Goal: Information Seeking & Learning: Learn about a topic

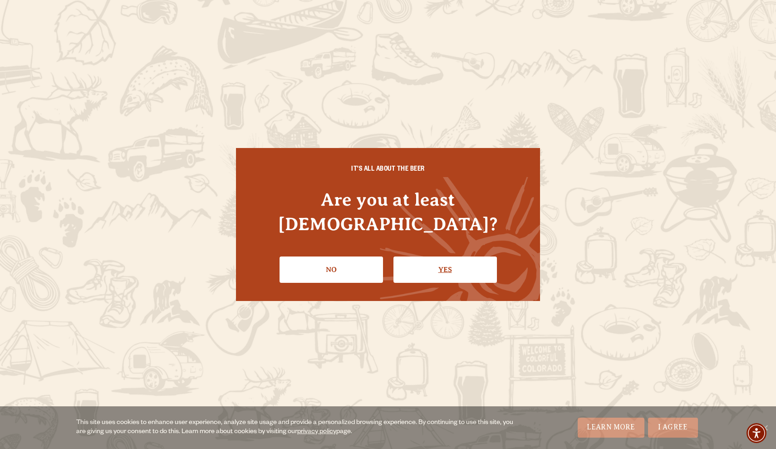
click at [464, 260] on link "Yes" at bounding box center [445, 269] width 103 height 26
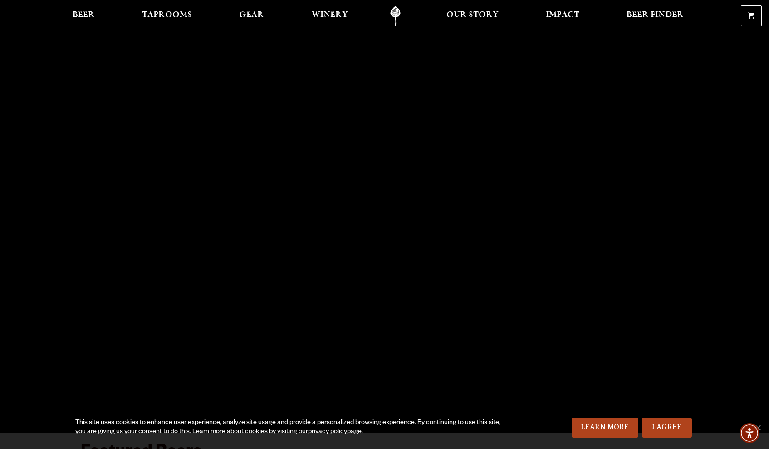
click at [399, 18] on link "Odell Home" at bounding box center [396, 16] width 34 height 20
click at [94, 13] on span "Beer" at bounding box center [84, 14] width 22 height 7
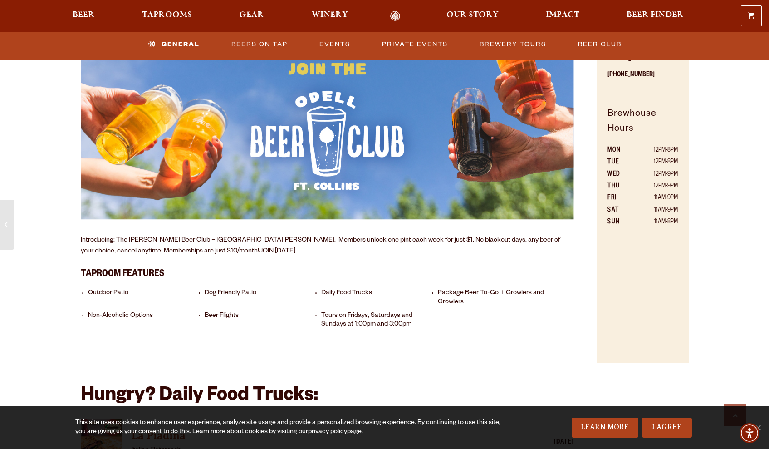
scroll to position [195, 0]
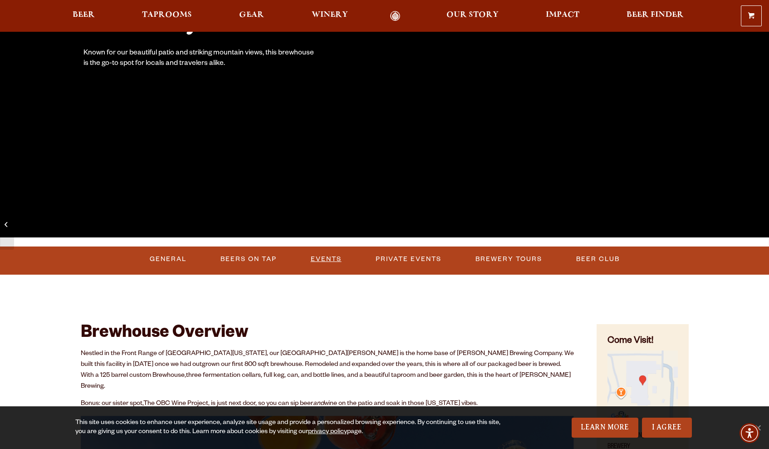
click at [316, 264] on link "Events" at bounding box center [326, 259] width 38 height 21
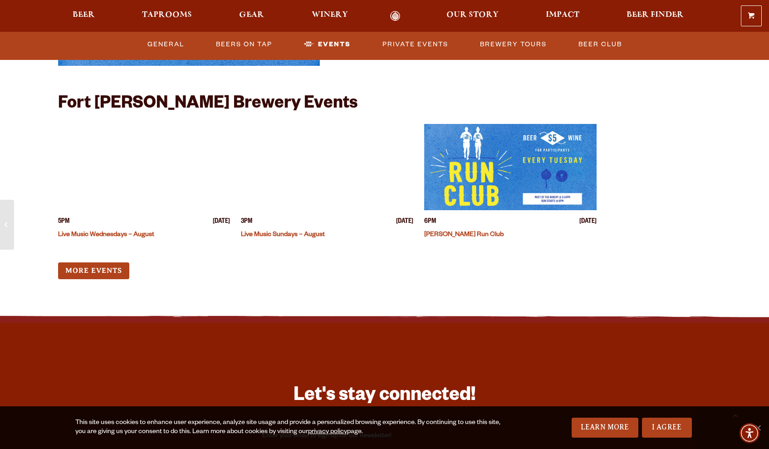
scroll to position [2259, 0]
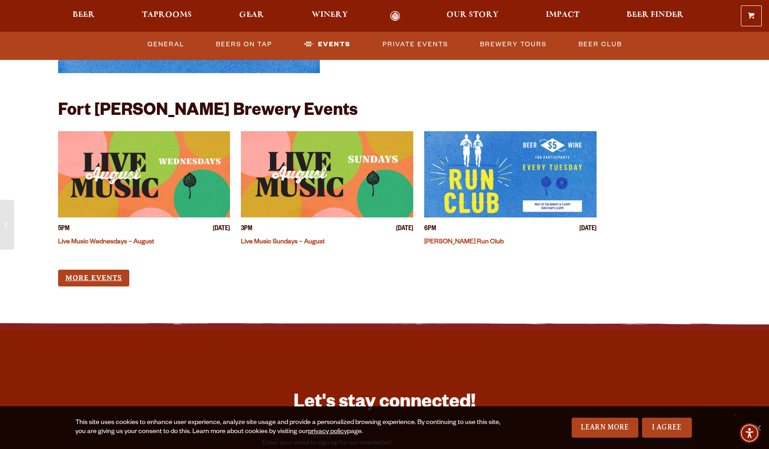
click at [89, 270] on link "More Events" at bounding box center [93, 278] width 71 height 17
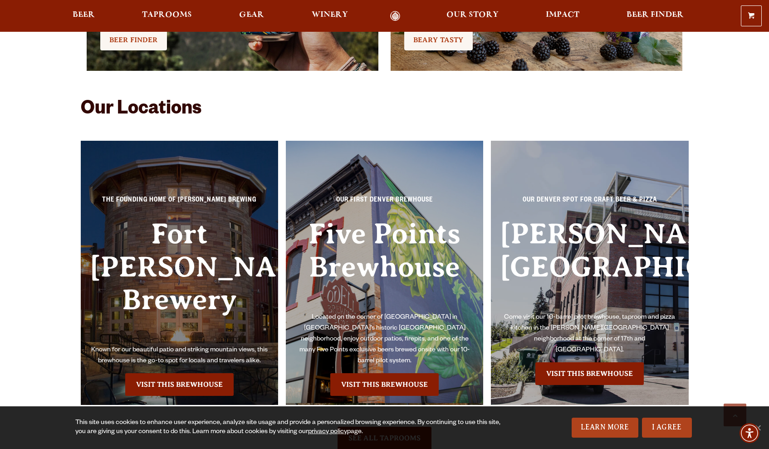
scroll to position [1991, 0]
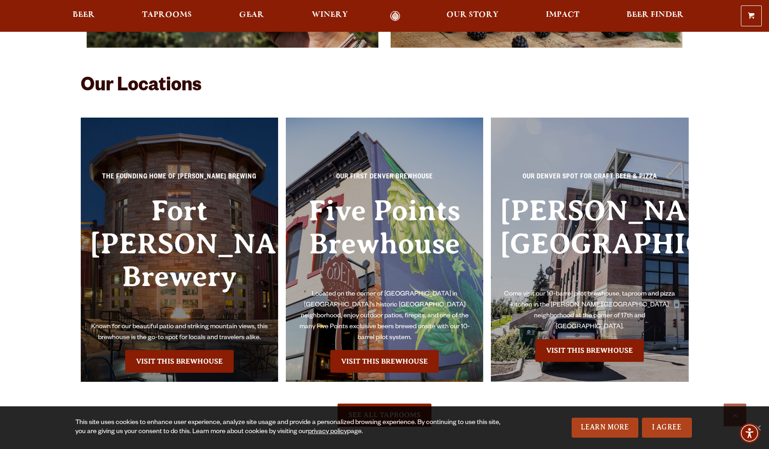
click at [186, 314] on div "The Founding Home of [PERSON_NAME] Brewing [GEOGRAPHIC_DATA][PERSON_NAME] Known…" at bounding box center [180, 250] width 198 height 265
click at [210, 350] on link "Visit this Brewhouse" at bounding box center [179, 361] width 108 height 23
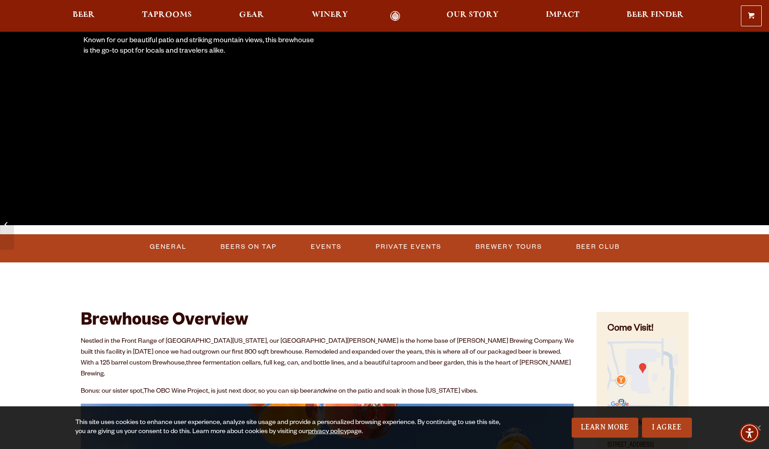
scroll to position [236, 0]
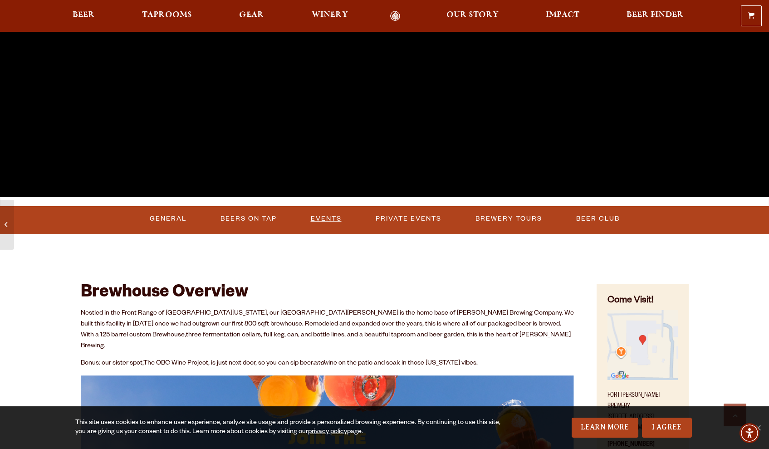
click at [336, 224] on link "Events" at bounding box center [326, 218] width 38 height 21
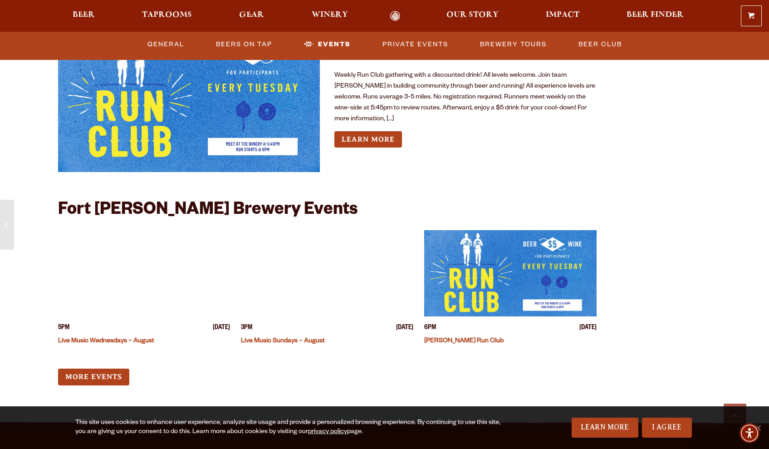
scroll to position [2161, 0]
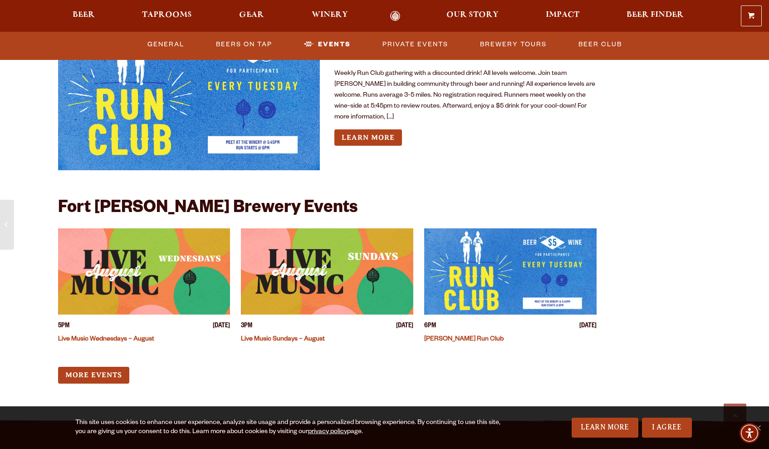
click at [97, 367] on link "More Events" at bounding box center [93, 375] width 71 height 17
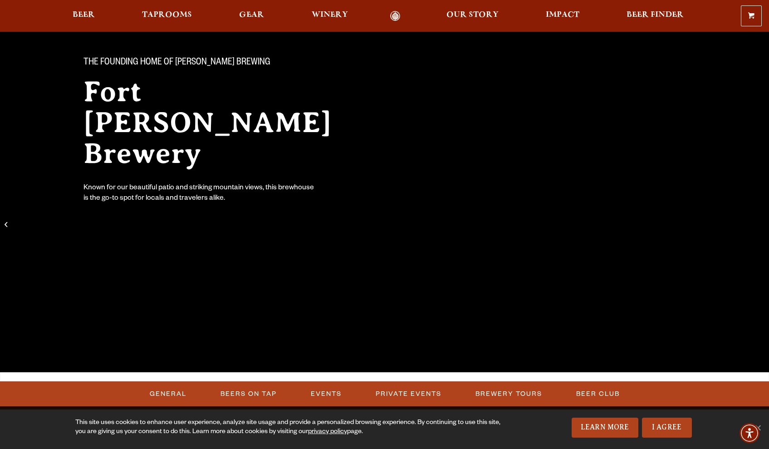
scroll to position [59, 0]
